Goal: Transaction & Acquisition: Purchase product/service

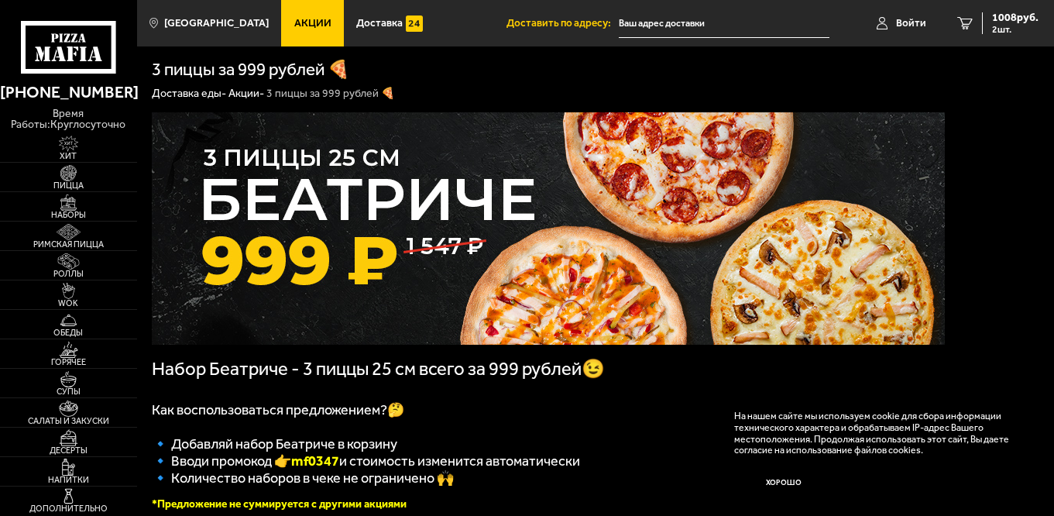
type input "[STREET_ADDRESS]"
click at [64, 178] on img at bounding box center [68, 173] width 42 height 16
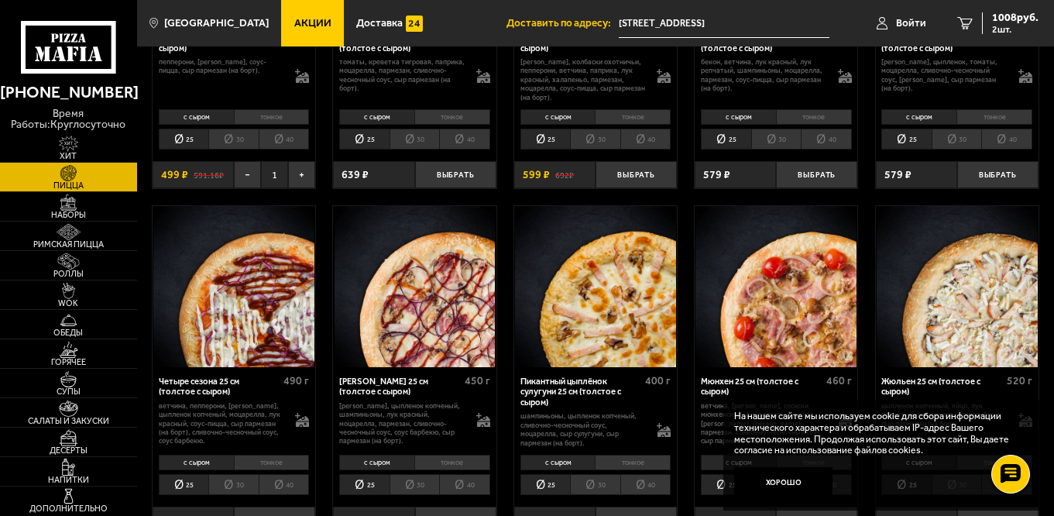
scroll to position [1523, 0]
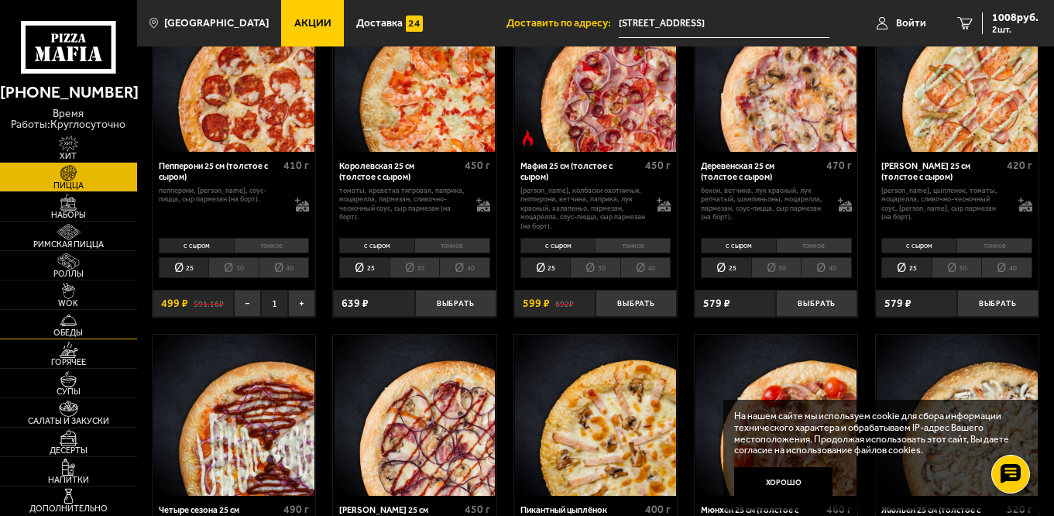
click at [56, 324] on img at bounding box center [68, 320] width 42 height 16
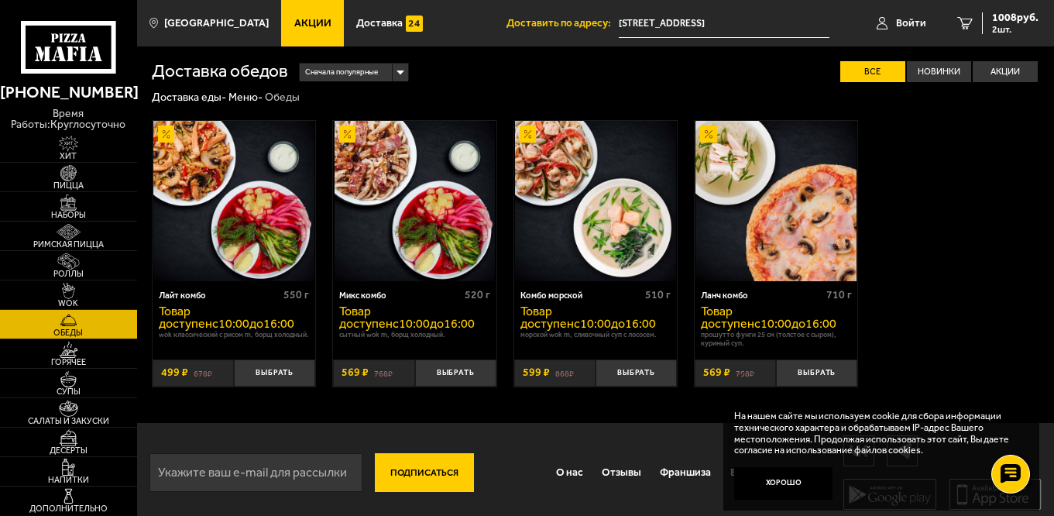
scroll to position [9, 0]
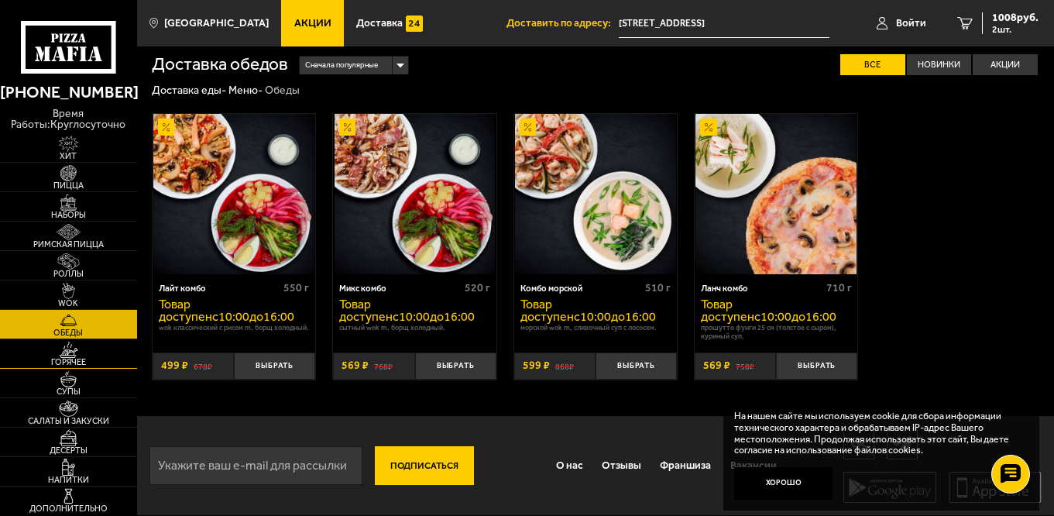
click at [64, 350] on img at bounding box center [68, 349] width 42 height 16
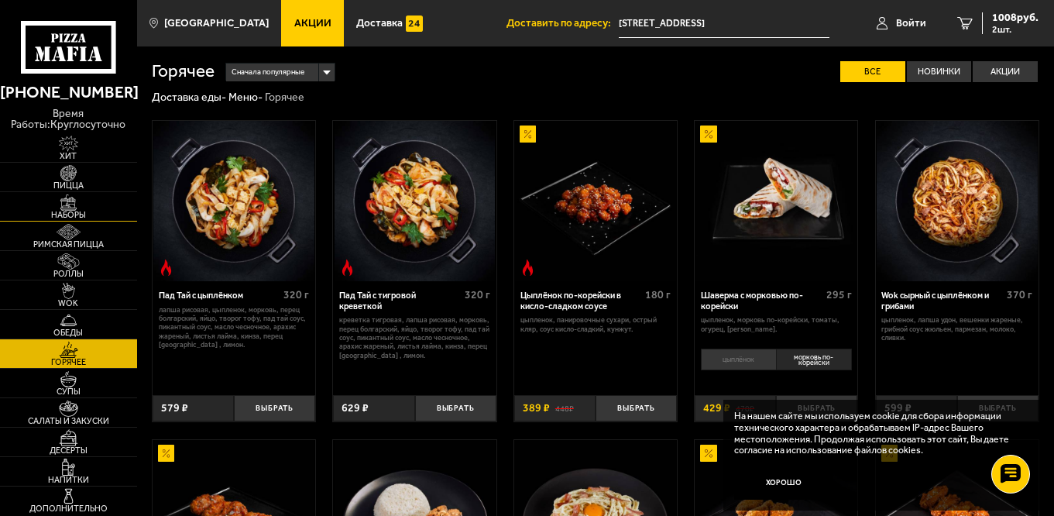
click at [72, 218] on span "Наборы" at bounding box center [68, 215] width 137 height 9
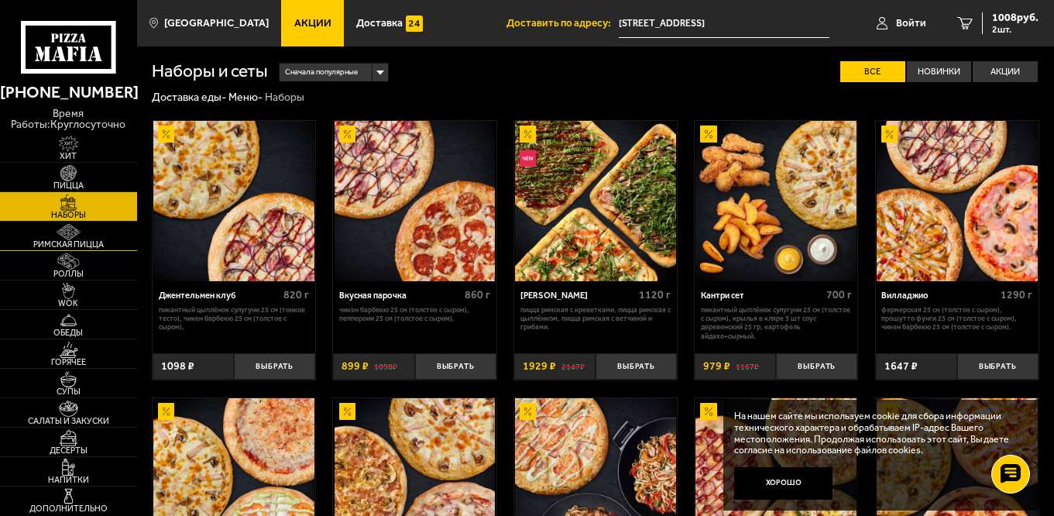
click at [65, 231] on img at bounding box center [68, 232] width 42 height 16
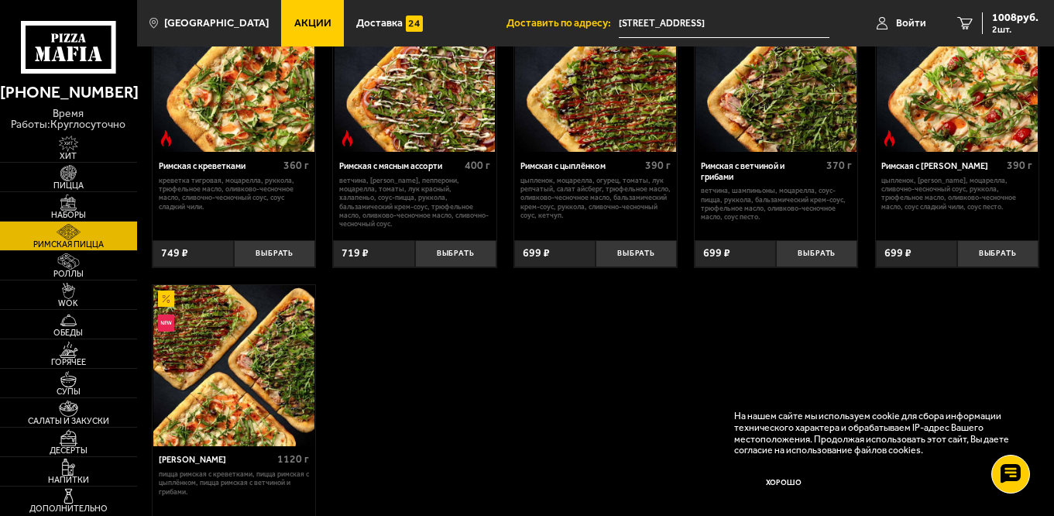
scroll to position [103, 0]
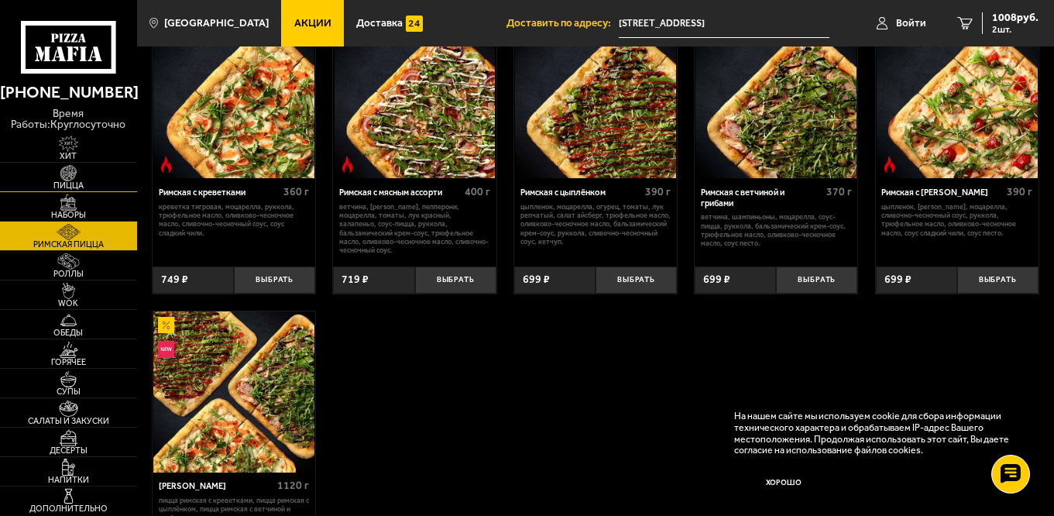
click at [74, 184] on span "Пицца" at bounding box center [68, 185] width 137 height 9
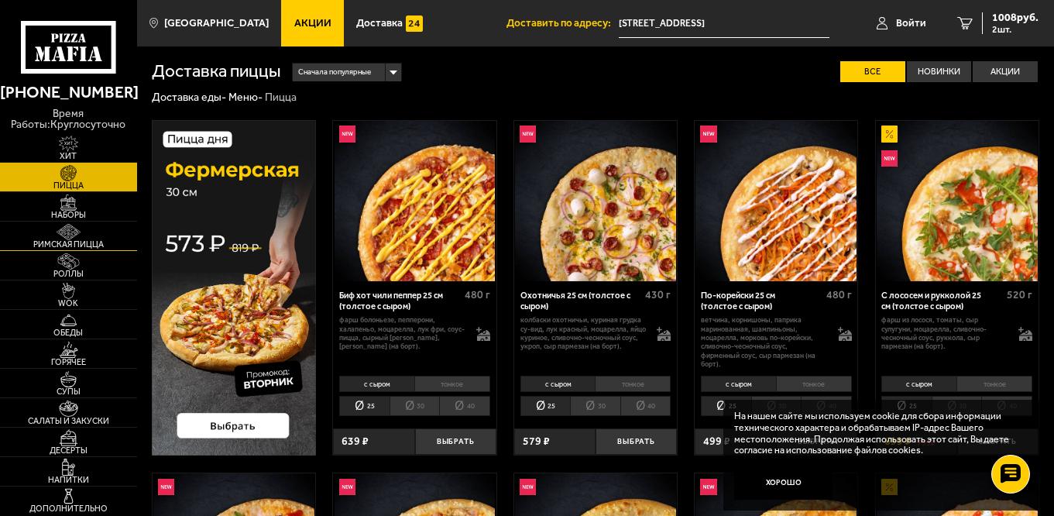
click at [83, 236] on img at bounding box center [68, 232] width 42 height 16
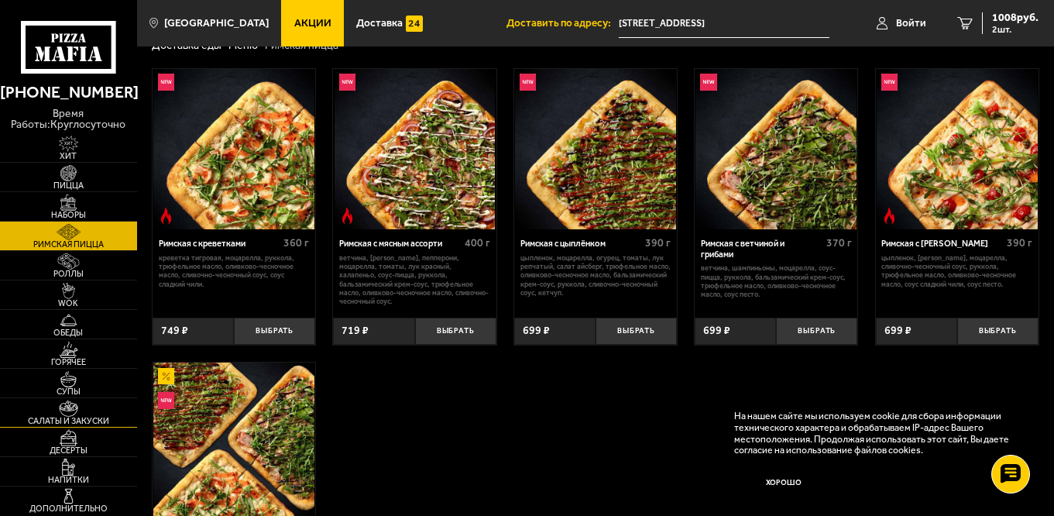
scroll to position [104, 0]
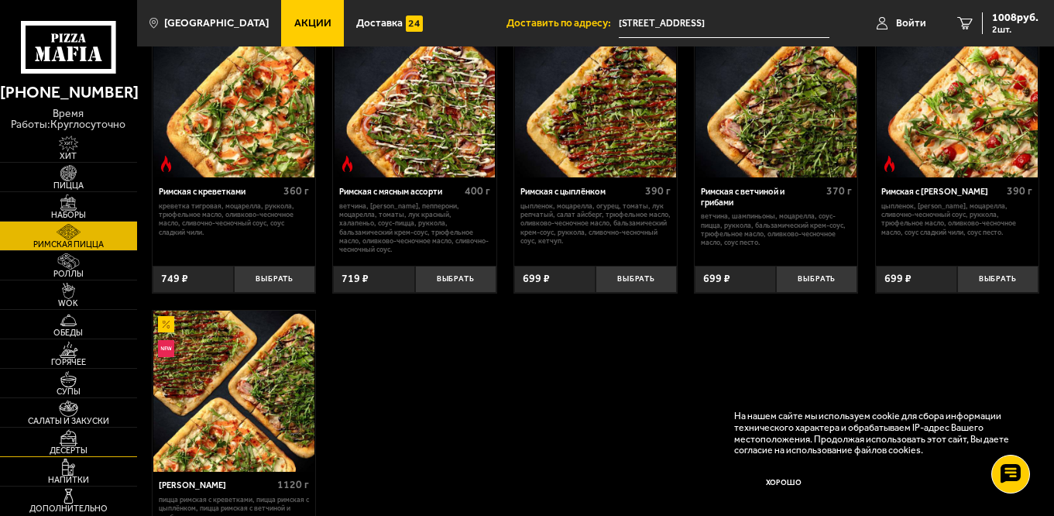
click at [50, 444] on img at bounding box center [68, 437] width 42 height 16
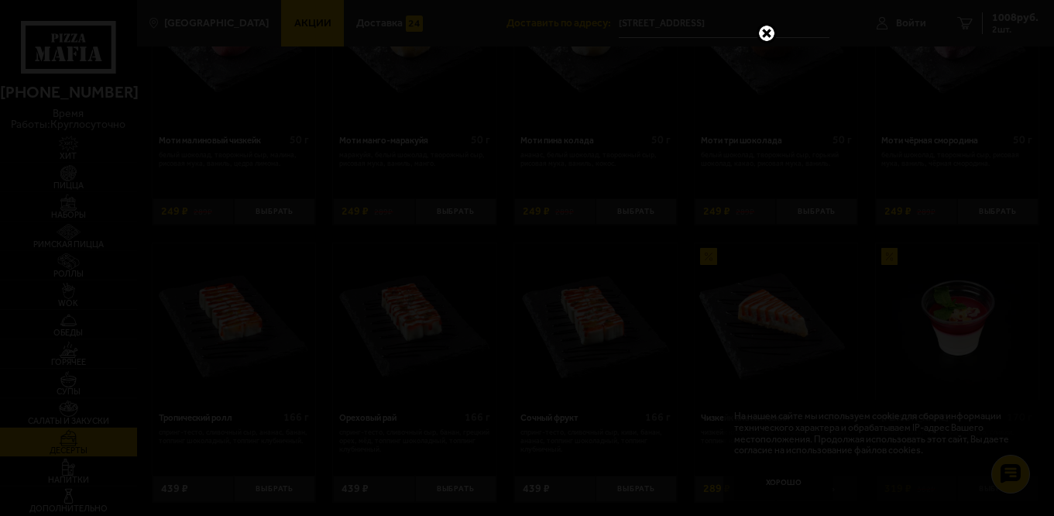
scroll to position [129, 0]
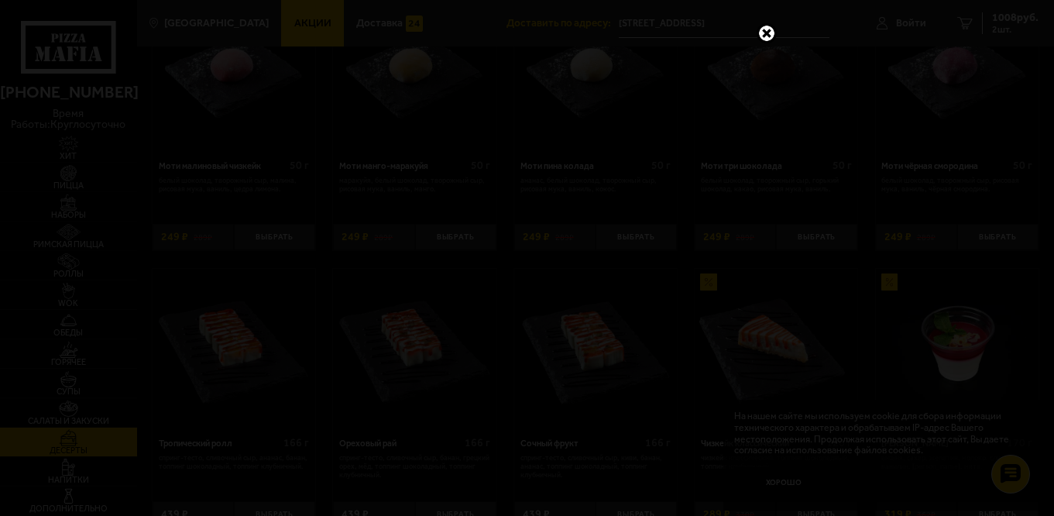
click at [763, 32] on link at bounding box center [766, 33] width 20 height 20
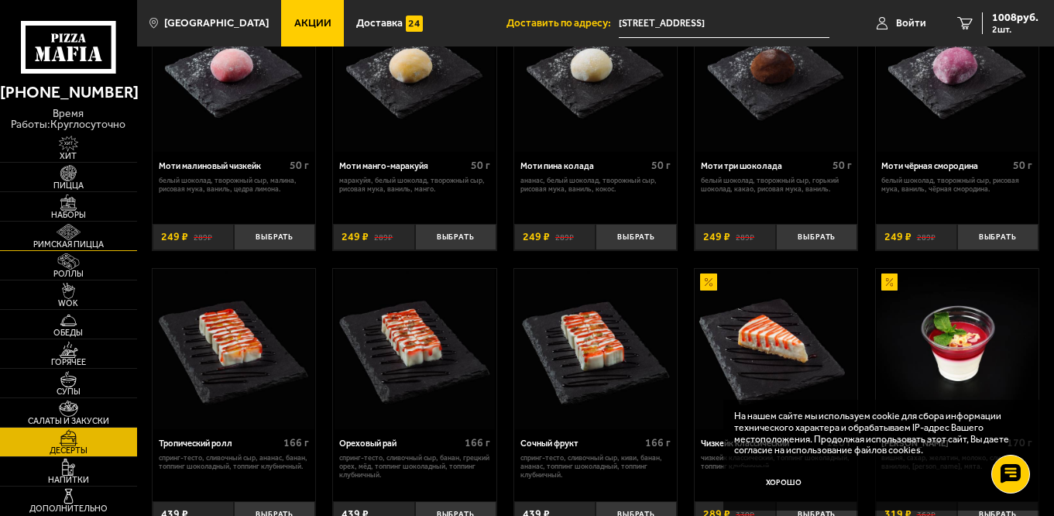
click at [58, 235] on img at bounding box center [68, 232] width 42 height 16
